Goal: Task Accomplishment & Management: Use online tool/utility

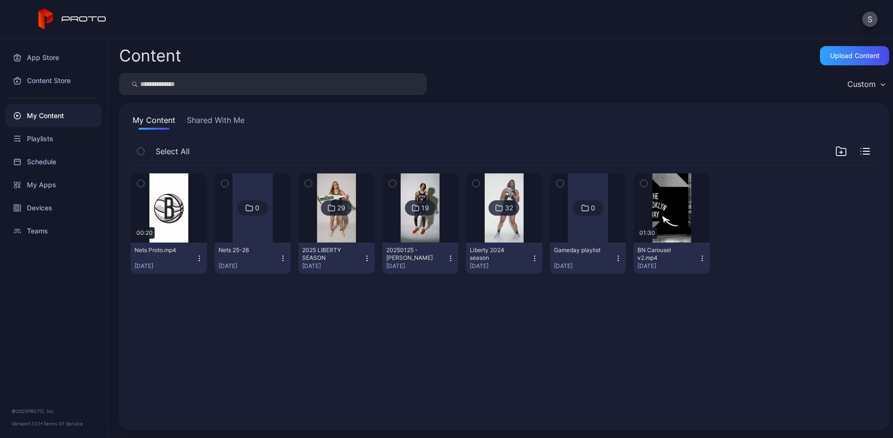
click at [235, 248] on div "Nets 25-26" at bounding box center [245, 250] width 53 height 8
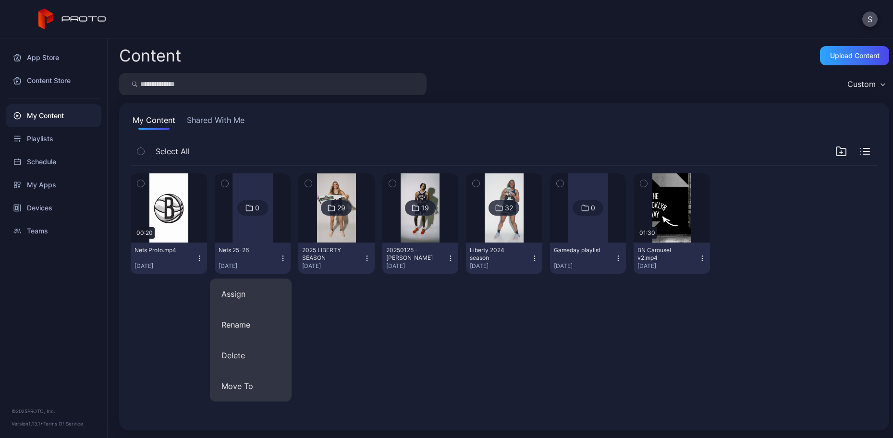
click at [239, 240] on div at bounding box center [252, 207] width 40 height 69
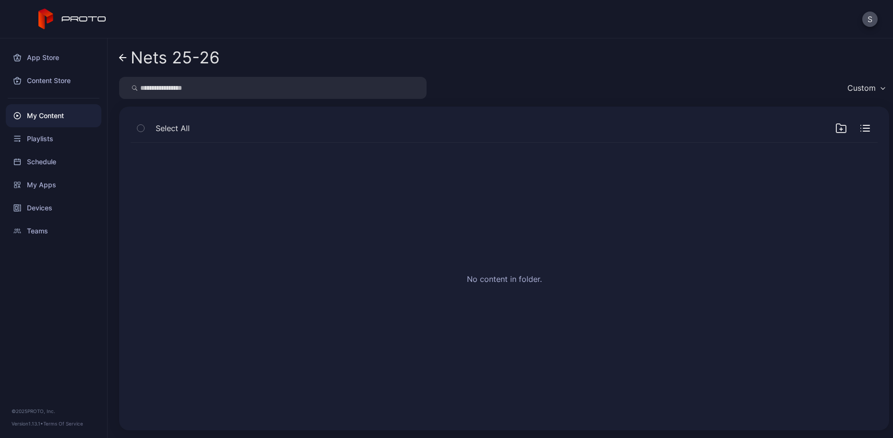
click at [835, 128] on icon "button" at bounding box center [841, 128] width 12 height 12
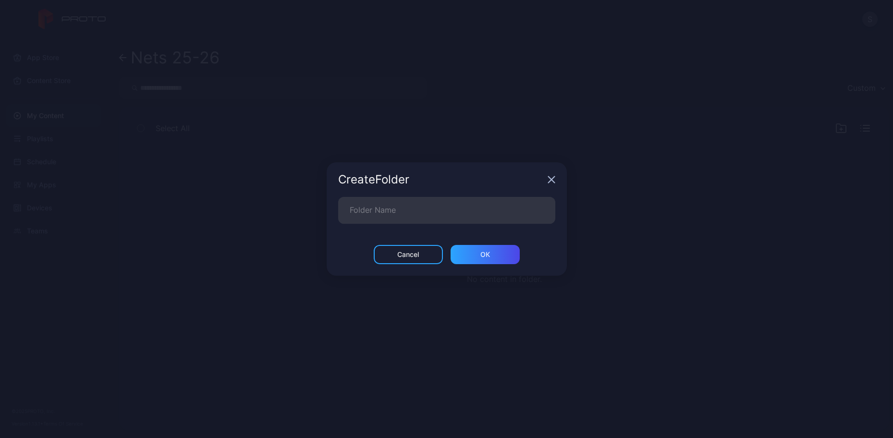
click at [550, 179] on icon "button" at bounding box center [551, 180] width 6 height 6
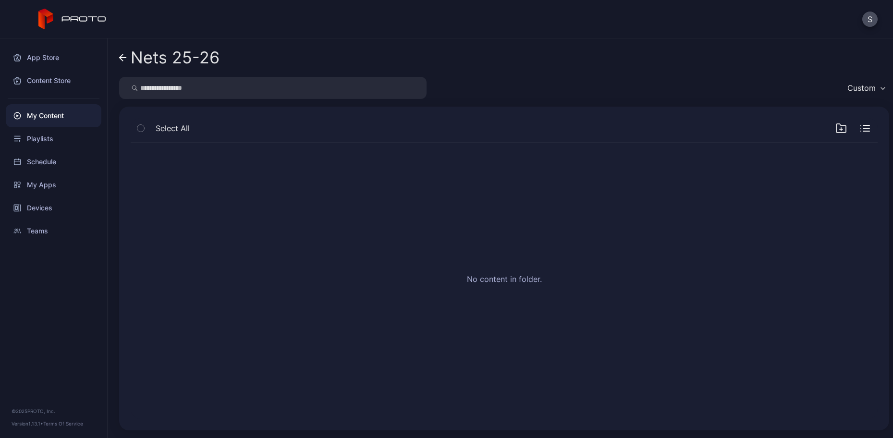
click at [46, 114] on div "My Content" at bounding box center [54, 115] width 96 height 23
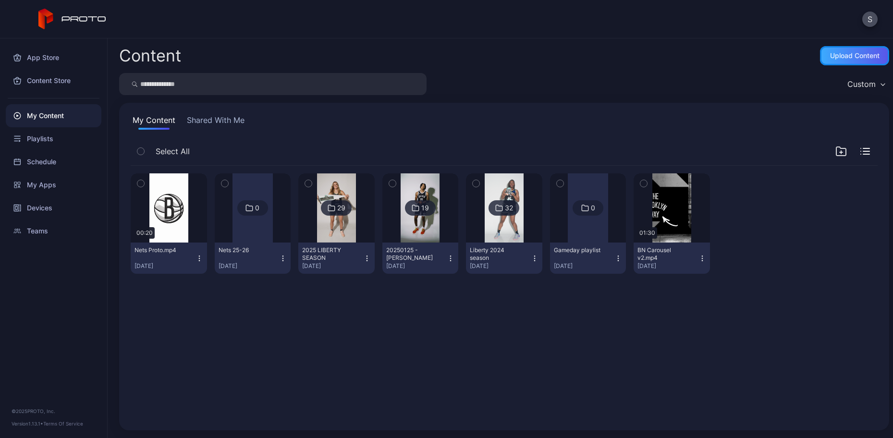
click at [830, 60] on div "Upload Content" at bounding box center [854, 55] width 69 height 19
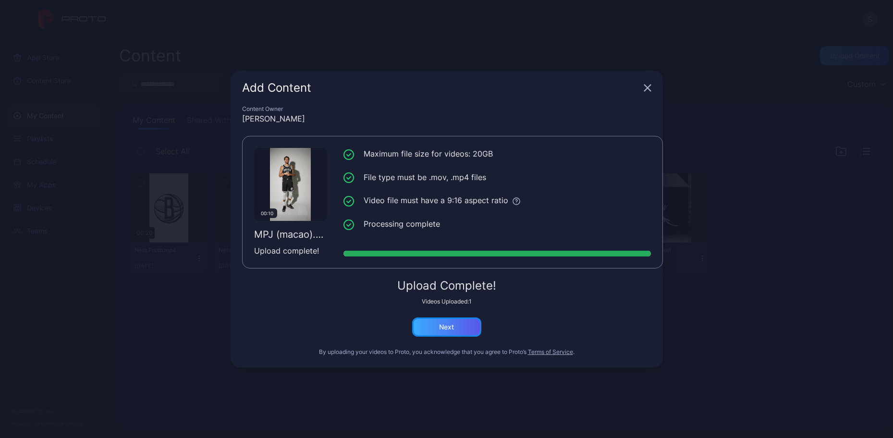
click at [443, 323] on div "Next" at bounding box center [446, 327] width 15 height 8
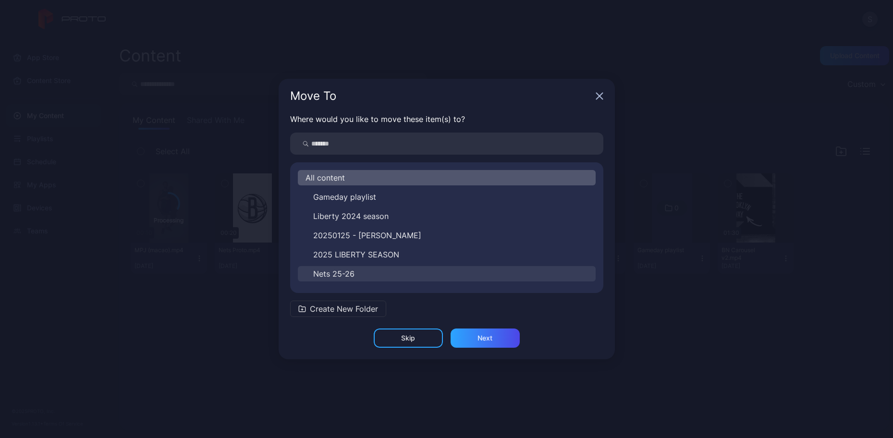
click at [352, 271] on span "Nets 25-26" at bounding box center [333, 274] width 41 height 12
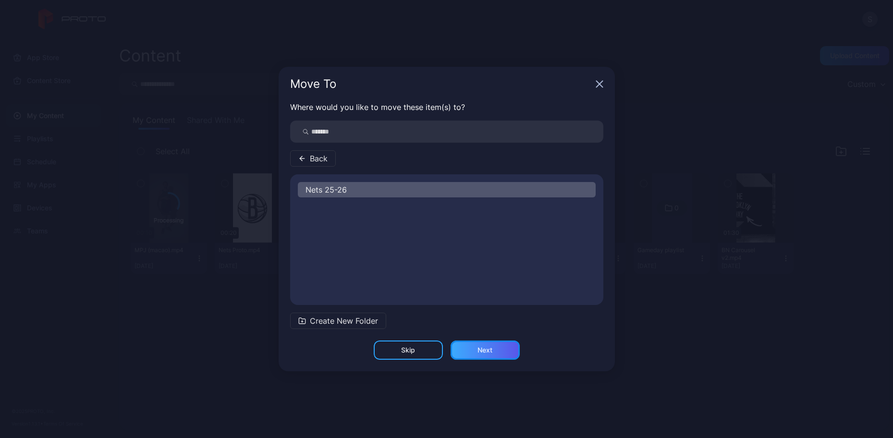
click at [485, 351] on div "Next" at bounding box center [484, 350] width 15 height 8
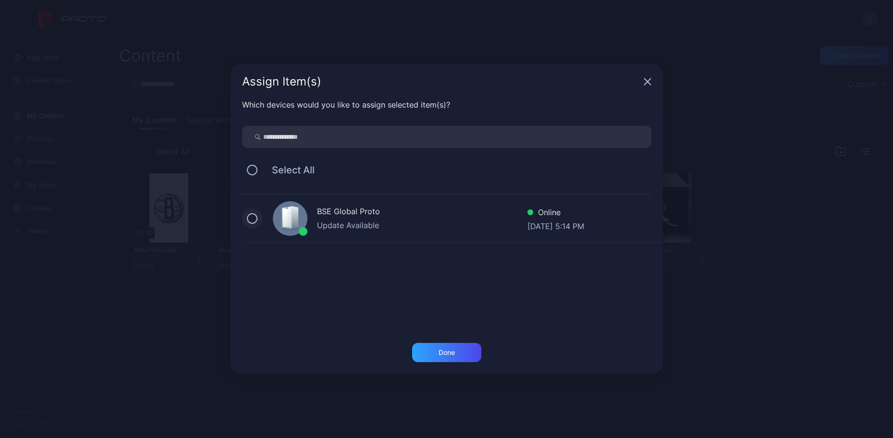
click at [255, 218] on button at bounding box center [252, 218] width 11 height 11
click at [463, 352] on div "Done" at bounding box center [446, 352] width 69 height 19
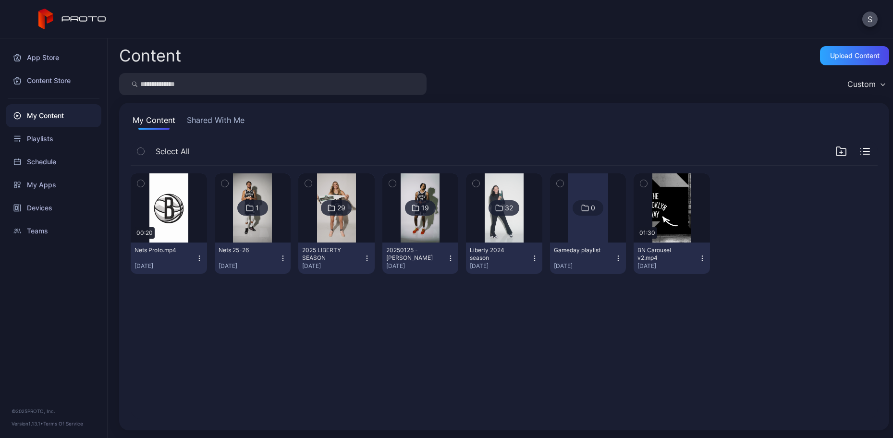
click at [249, 211] on icon at bounding box center [250, 208] width 8 height 12
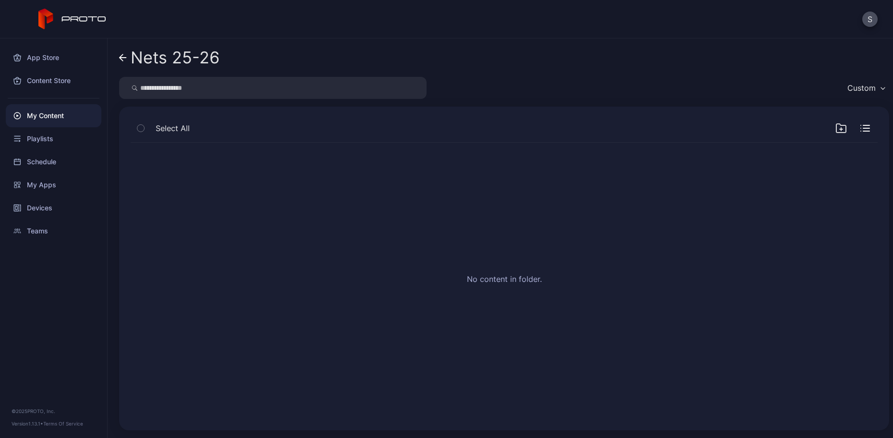
click at [123, 55] on icon at bounding box center [123, 58] width 8 height 8
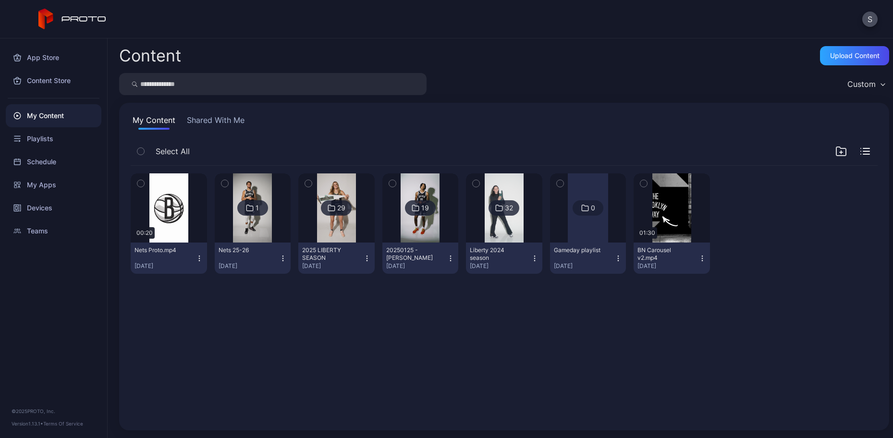
click at [243, 258] on div "Nets [DATE]-26 [DATE]" at bounding box center [249, 258] width 61 height 24
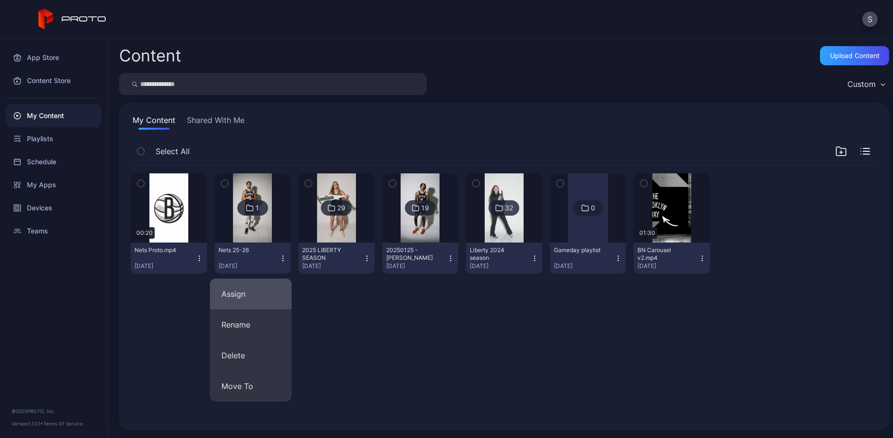
click at [235, 295] on button "Assign" at bounding box center [251, 294] width 82 height 31
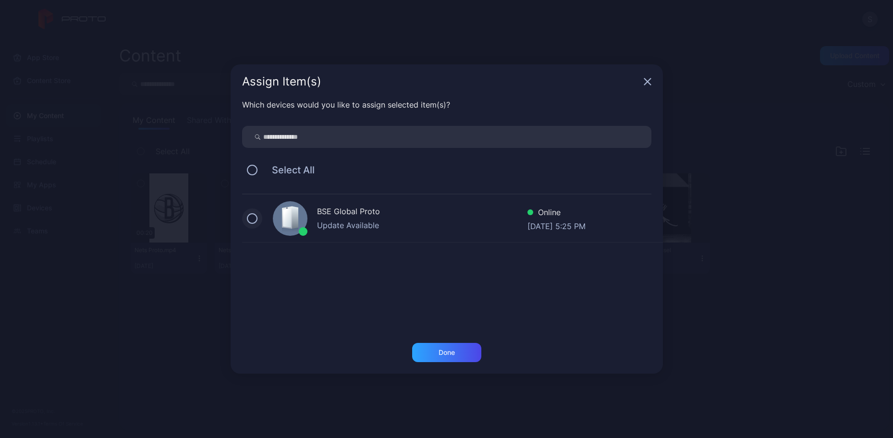
click at [253, 218] on button at bounding box center [252, 218] width 11 height 11
click at [463, 348] on div "Done" at bounding box center [446, 352] width 69 height 19
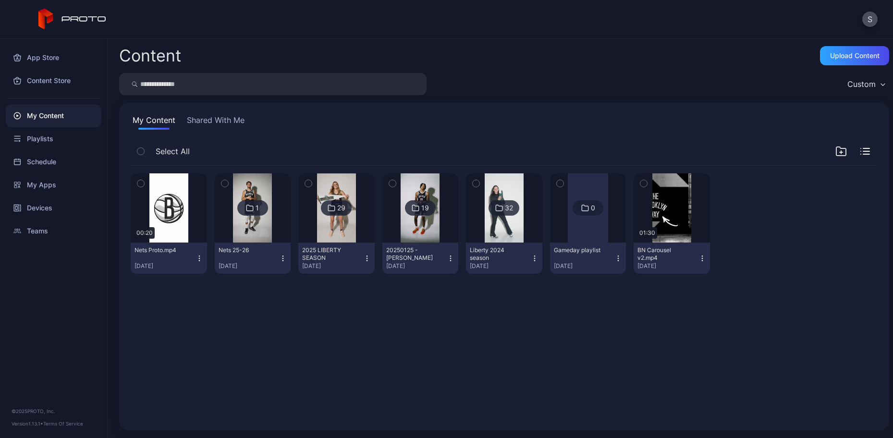
drag, startPoint x: 340, startPoint y: 356, endPoint x: 304, endPoint y: 304, distance: 63.3
click at [340, 356] on div "Preview 00:20 Nets Proto.mp4 [DATE] 1 Nets [DATE]-26 [DATE] 29 2025 LIBERTY SEA…" at bounding box center [504, 292] width 762 height 268
click at [252, 207] on icon at bounding box center [250, 208] width 8 height 12
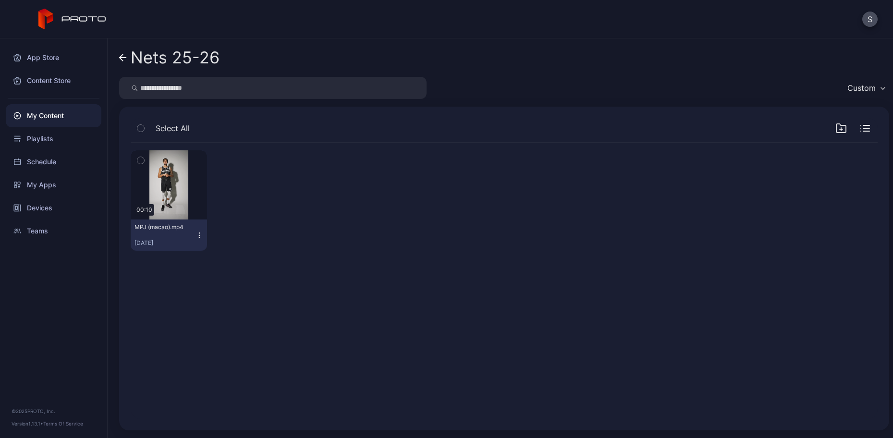
click at [267, 163] on div at bounding box center [253, 200] width 76 height 100
click at [122, 60] on icon at bounding box center [123, 58] width 8 height 8
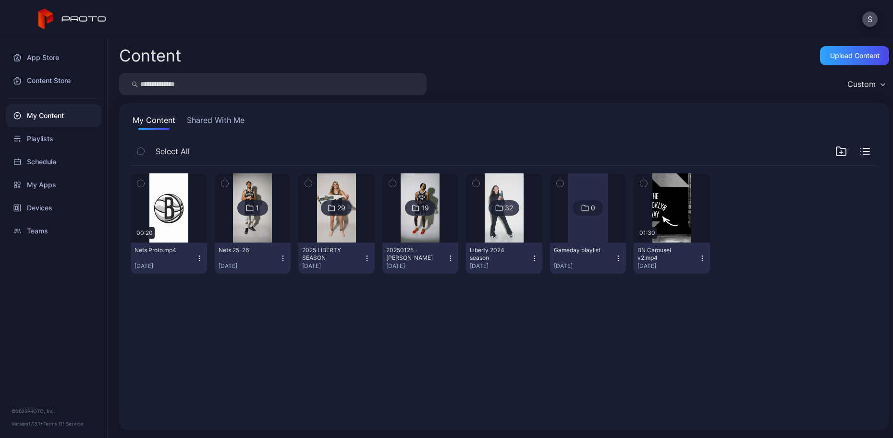
click at [255, 158] on div "Preview 00:20 Nets Proto.mp4 [DATE] 1 Nets [DATE]-26 [DATE] 29 2025 LIBERTY SEA…" at bounding box center [504, 292] width 762 height 268
click at [261, 148] on div "Select All" at bounding box center [504, 153] width 747 height 24
click at [222, 185] on icon "button" at bounding box center [224, 183] width 7 height 11
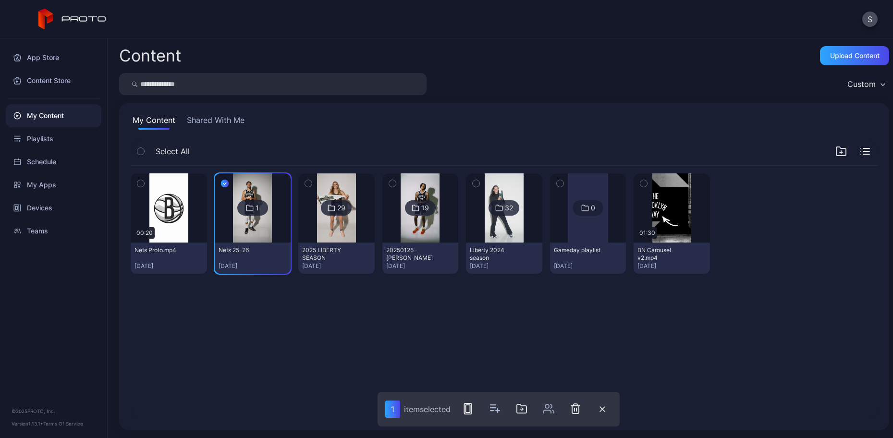
click at [264, 156] on div "Select All" at bounding box center [504, 153] width 747 height 24
click at [223, 182] on icon "button" at bounding box center [225, 183] width 8 height 11
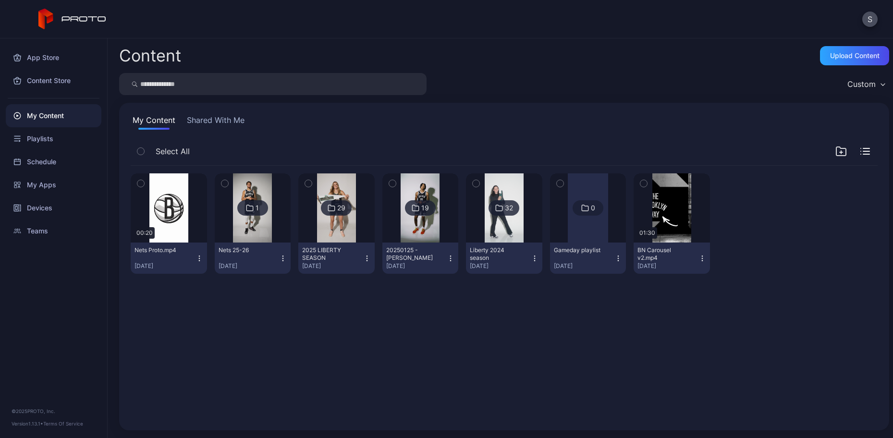
click at [282, 320] on div "Preview 00:20 Nets Proto.mp4 [DATE] 1 Nets [DATE]-26 [DATE] 29 2025 LIBERTY SEA…" at bounding box center [504, 292] width 762 height 268
click at [239, 140] on div "My Content Shared With Me Select All Preview 00:20 Nets Proto.mp4 [DATE] 1 Nets…" at bounding box center [504, 267] width 770 height 328
click at [250, 149] on div "Select All" at bounding box center [504, 153] width 747 height 24
click at [48, 210] on div "Devices" at bounding box center [54, 207] width 96 height 23
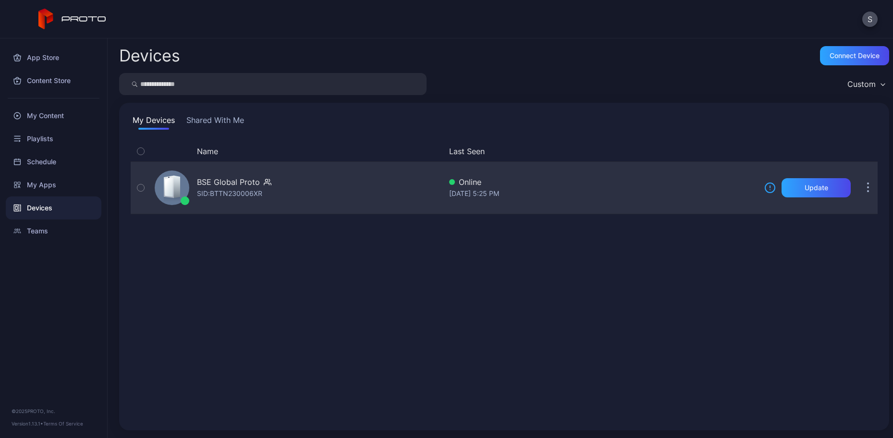
click at [867, 188] on icon "button" at bounding box center [867, 188] width 1 height 1
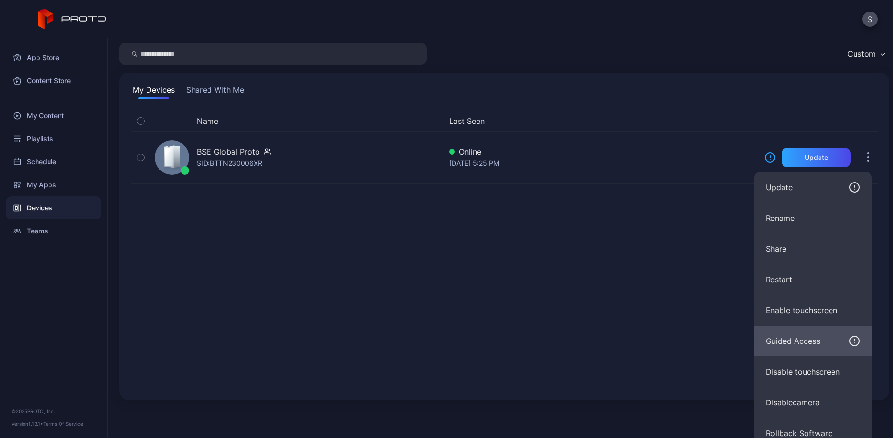
scroll to position [41, 0]
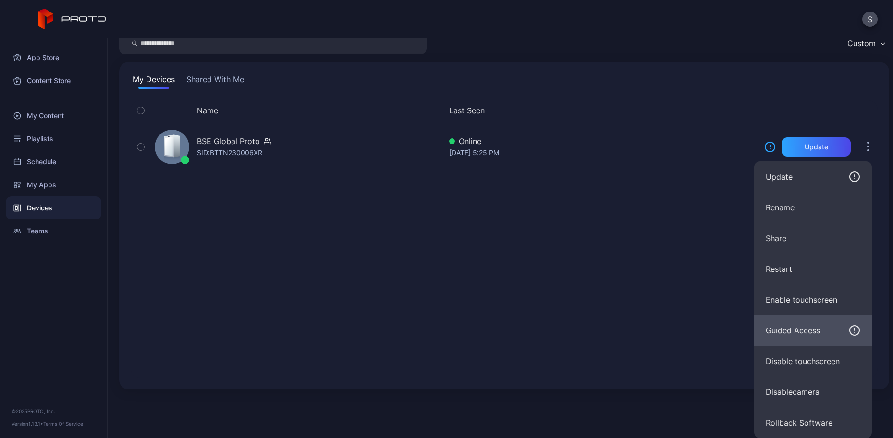
click at [820, 363] on button "Disable touchscreen" at bounding box center [813, 361] width 118 height 31
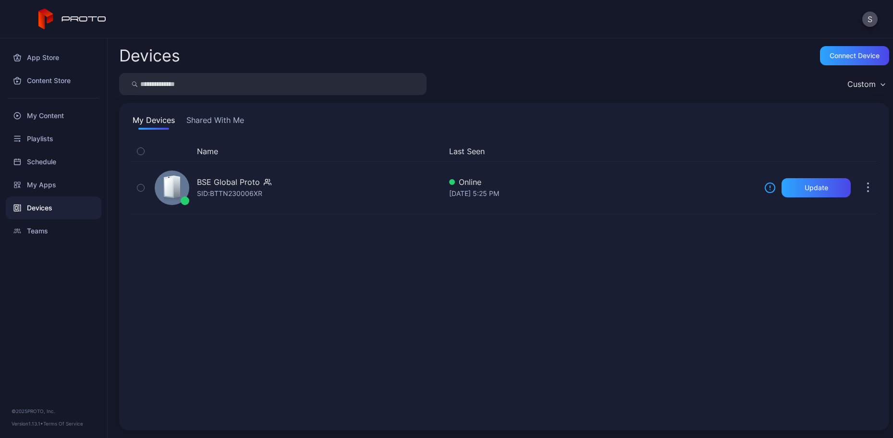
scroll to position [0, 0]
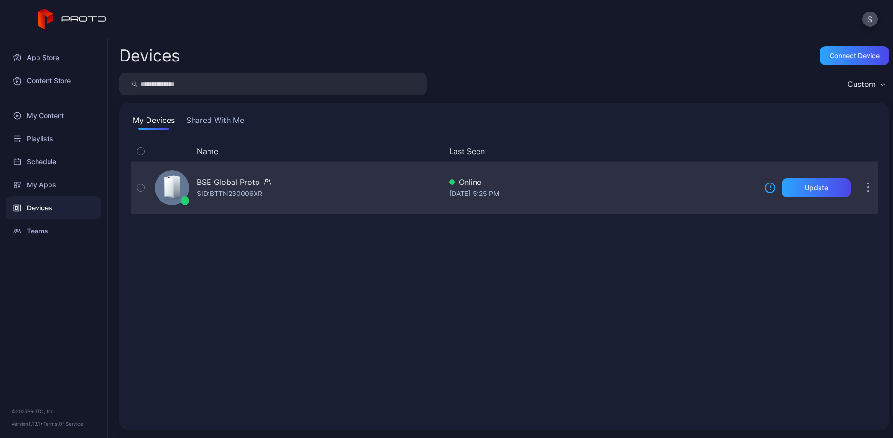
click at [867, 186] on icon "button" at bounding box center [868, 187] width 2 height 11
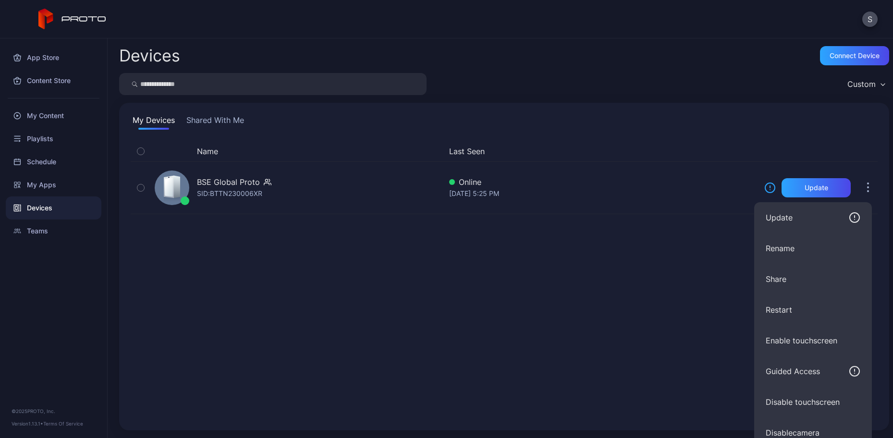
click at [679, 340] on div "Name Last Seen BSE Global Proto SID: BTTN230006XR Online [DATE] 5:25 PM Update" at bounding box center [504, 280] width 747 height 278
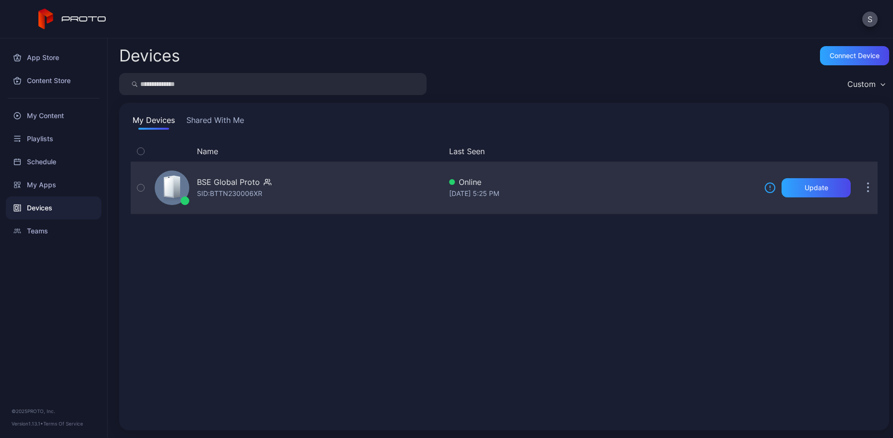
click at [867, 190] on icon "button" at bounding box center [868, 187] width 2 height 11
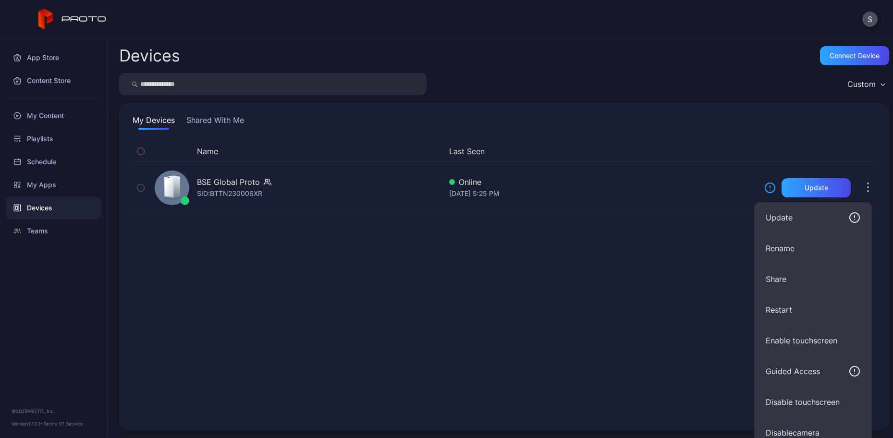
click at [641, 297] on div "Name Last Seen BSE Global Proto SID: BTTN230006XR Online [DATE] 5:25 PM Update" at bounding box center [504, 280] width 747 height 278
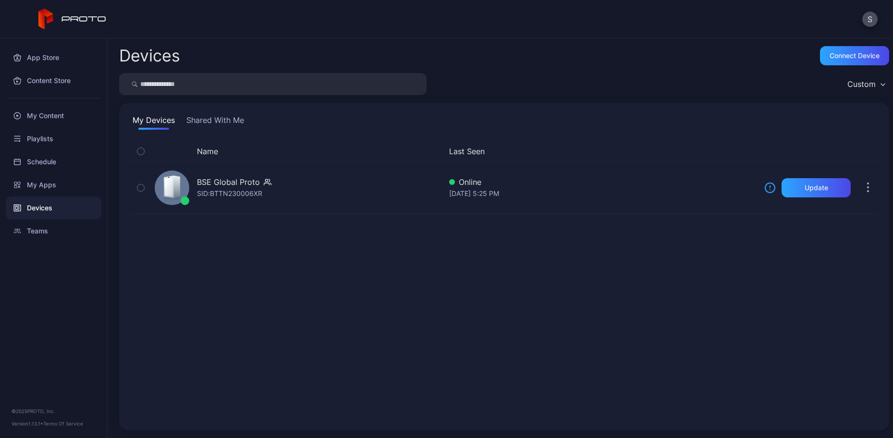
click at [720, 107] on div "My Devices Shared With Me Name Last Seen BSE Global Proto SID: BTTN230006XR Onl…" at bounding box center [504, 267] width 770 height 328
